Goal: Entertainment & Leisure: Consume media (video, audio)

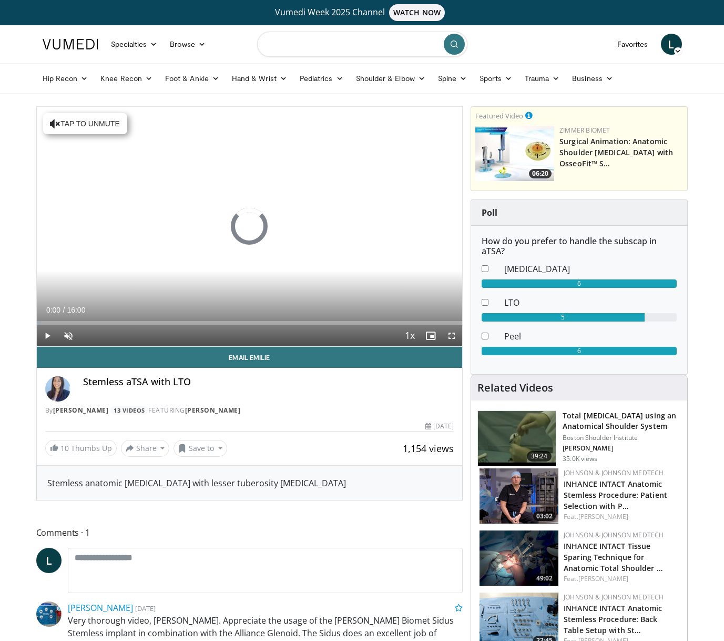
click at [307, 41] on input "Search topics, interventions" at bounding box center [362, 44] width 210 height 25
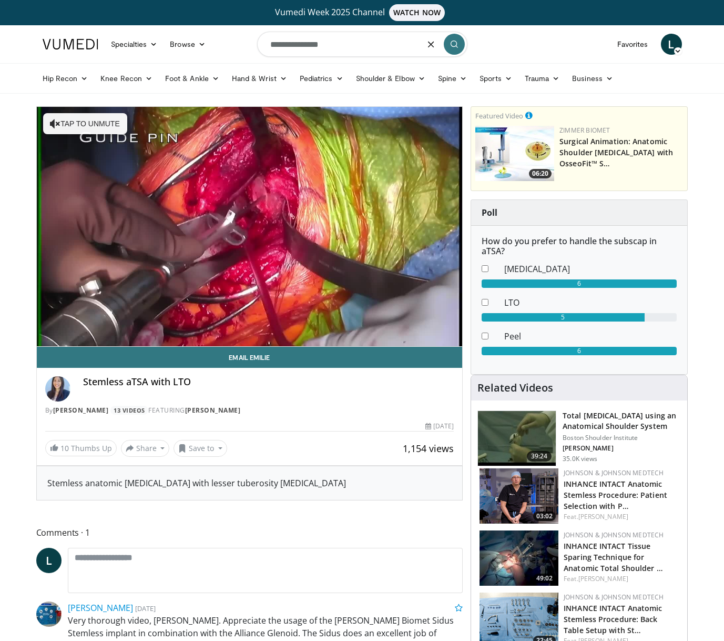
type input "**********"
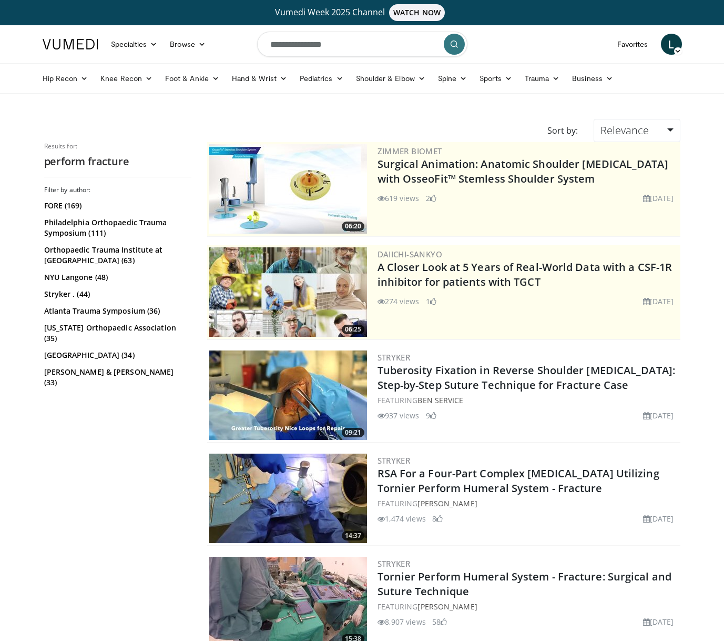
click at [267, 492] on img at bounding box center [288, 497] width 158 height 89
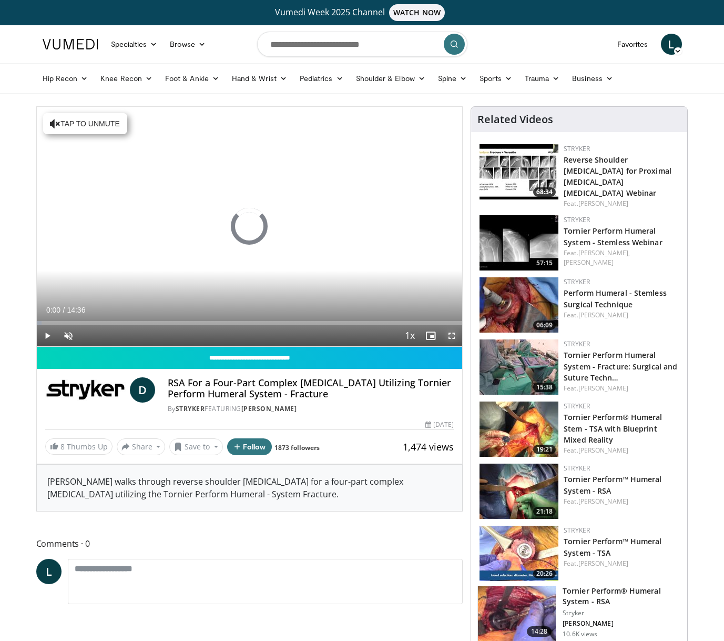
click at [446, 337] on span "Video Player" at bounding box center [451, 335] width 21 height 21
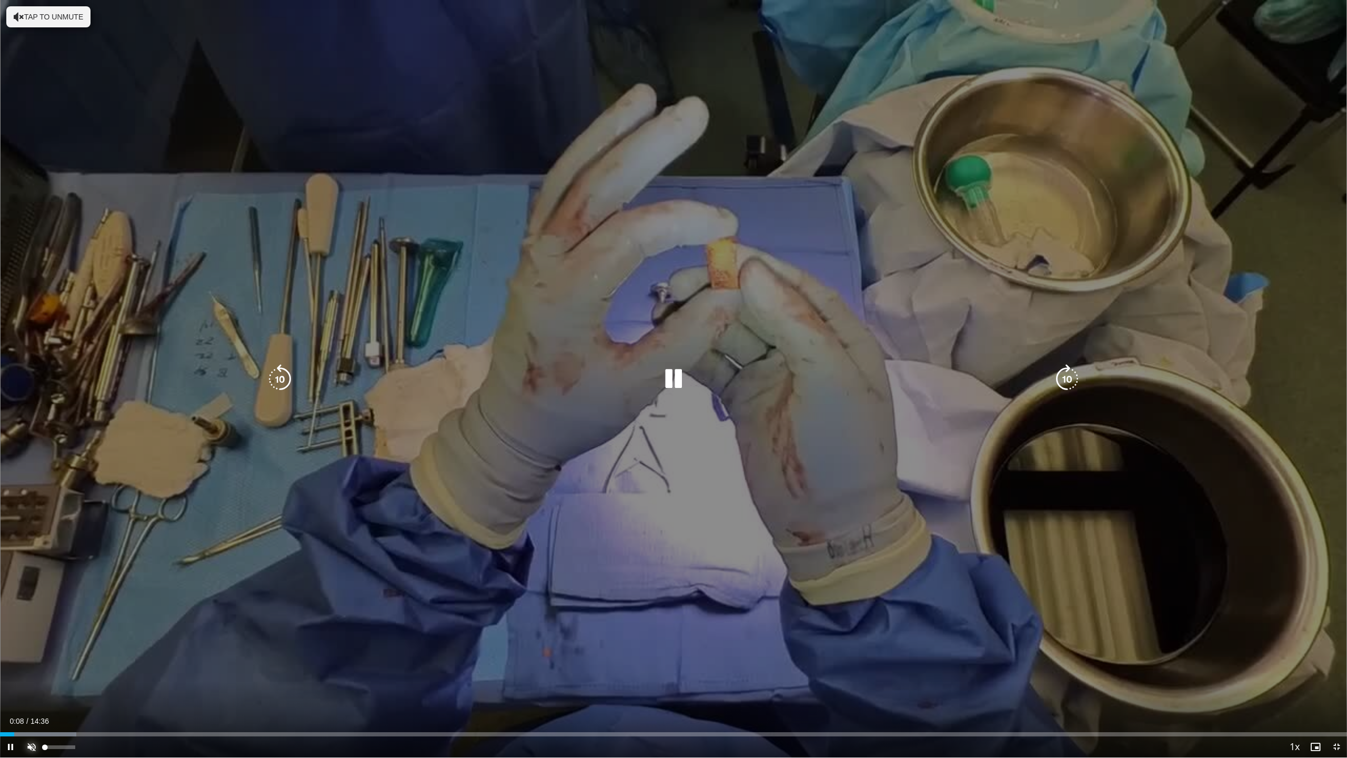
click at [28, 640] on span "Video Player" at bounding box center [31, 746] width 21 height 21
click at [668, 385] on icon "Video Player" at bounding box center [673, 378] width 29 height 29
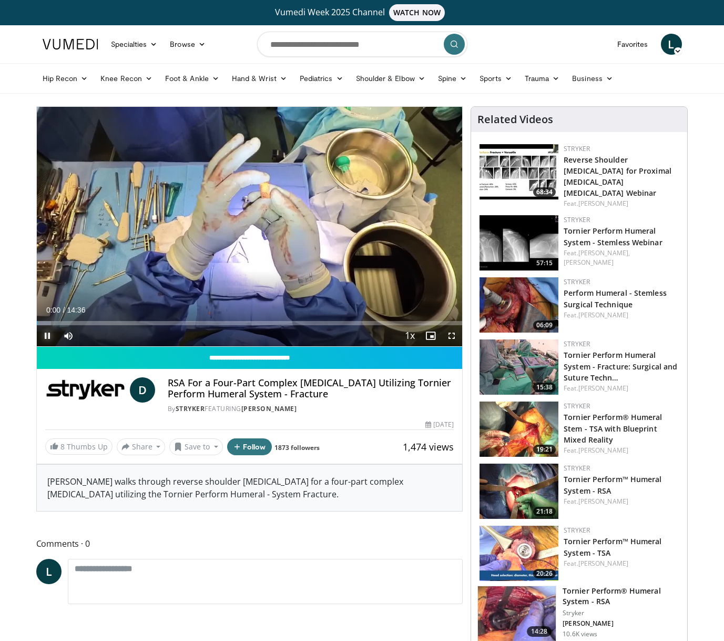
click at [42, 334] on span "Video Player" at bounding box center [47, 335] width 21 height 21
click at [44, 331] on span "Video Player" at bounding box center [47, 335] width 21 height 21
drag, startPoint x: 47, startPoint y: 335, endPoint x: 64, endPoint y: 548, distance: 213.2
click at [47, 335] on span "Video Player" at bounding box center [47, 335] width 21 height 21
click at [45, 327] on span "Video Player" at bounding box center [47, 335] width 21 height 21
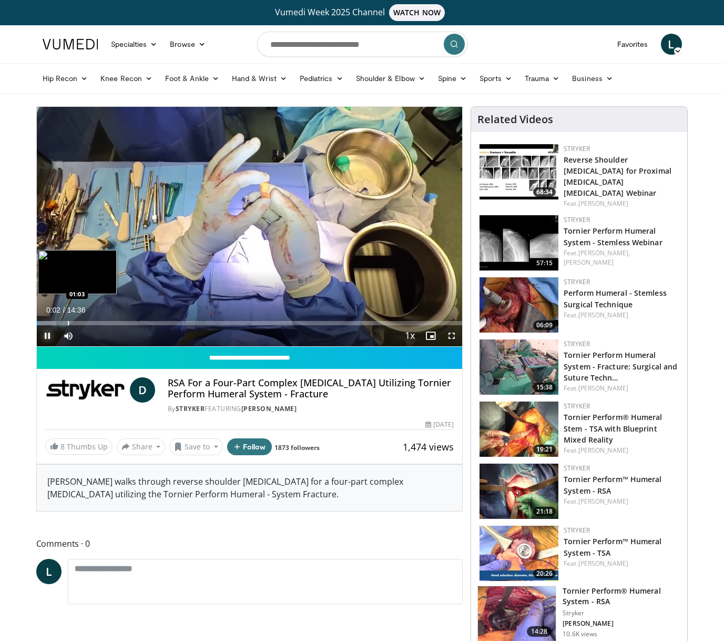
click at [68, 321] on div "Progress Bar" at bounding box center [68, 323] width 1 height 4
click at [66, 322] on div "Progress Bar" at bounding box center [66, 323] width 1 height 4
click at [57, 322] on div "Progress Bar" at bounding box center [57, 323] width 1 height 4
click at [51, 322] on div "Progress Bar" at bounding box center [51, 323] width 1 height 4
click at [45, 322] on div "Progress Bar" at bounding box center [45, 323] width 1 height 4
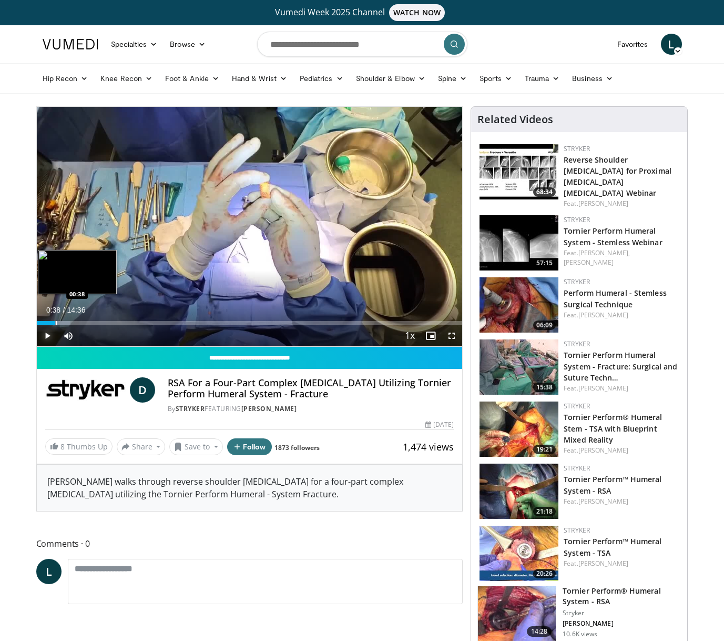
click at [56, 322] on div "Progress Bar" at bounding box center [56, 323] width 1 height 4
click at [62, 322] on div "Progress Bar" at bounding box center [61, 323] width 1 height 4
click at [49, 330] on span "Video Player" at bounding box center [47, 335] width 21 height 21
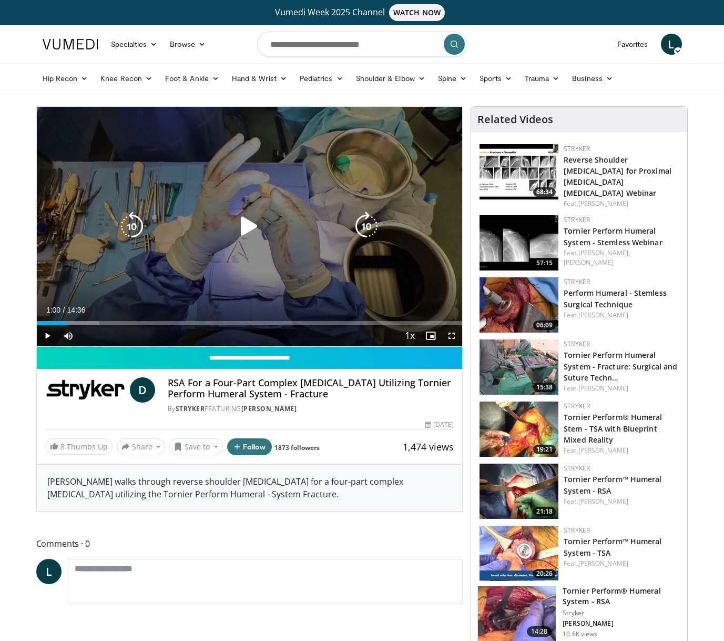
click at [245, 223] on icon "Video Player" at bounding box center [249, 225] width 29 height 29
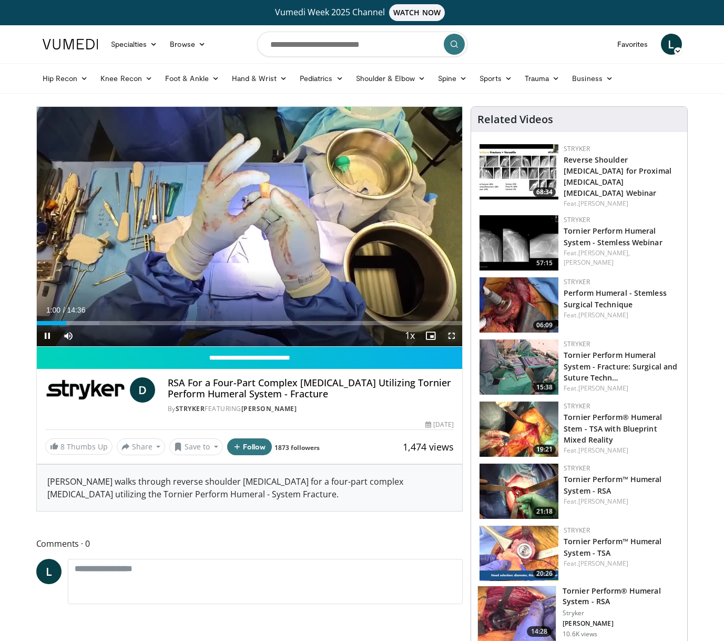
click at [449, 330] on span "Video Player" at bounding box center [451, 335] width 21 height 21
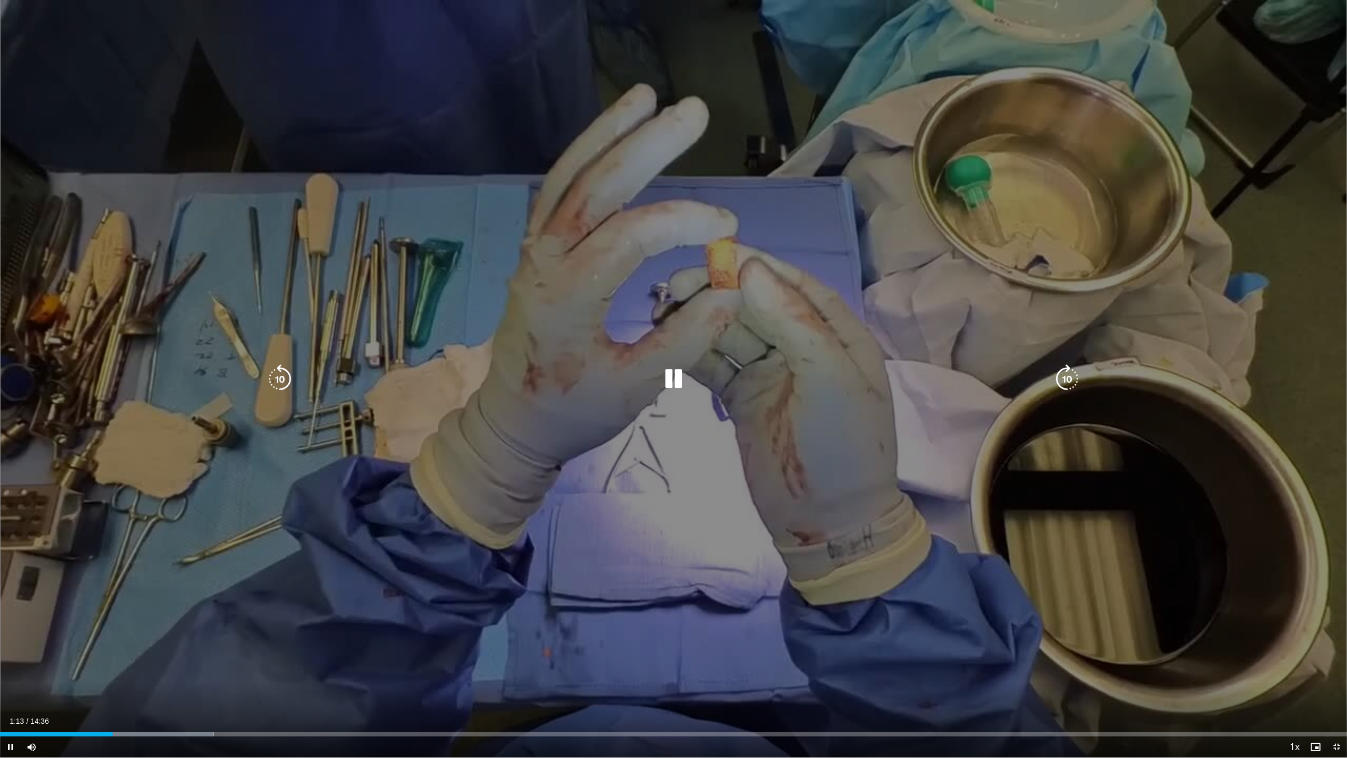
click at [669, 379] on icon "Video Player" at bounding box center [673, 378] width 29 height 29
click at [669, 378] on icon "Video Player" at bounding box center [673, 378] width 29 height 29
